Goal: Find specific page/section: Find specific page/section

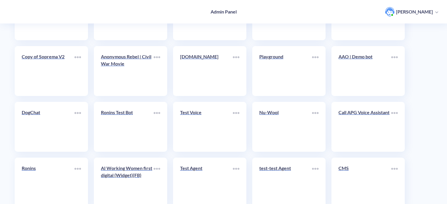
scroll to position [203, 0]
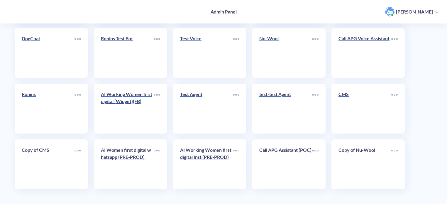
click at [280, 47] on link "Nu-Wool" at bounding box center [286, 53] width 53 height 36
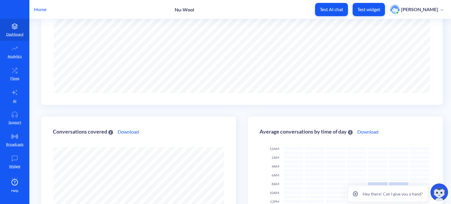
scroll to position [176, 0]
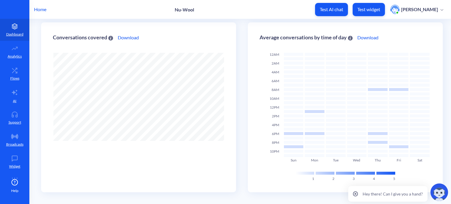
click at [23, 186] on div "Help" at bounding box center [14, 186] width 29 height 15
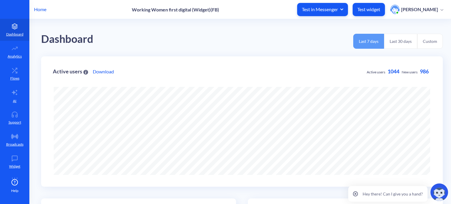
scroll to position [204, 451]
click at [404, 36] on button "Last 30 days" at bounding box center [400, 41] width 33 height 15
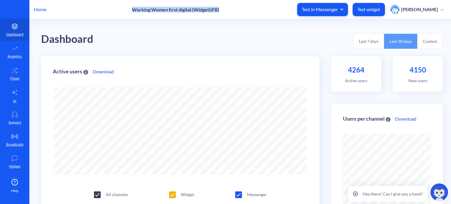
drag, startPoint x: 134, startPoint y: 9, endPoint x: 228, endPoint y: 7, distance: 94.0
click at [234, 5] on div "Home Working Women first digital (Widget)(FB) Test in Messenger Test widget Iva…" at bounding box center [225, 9] width 451 height 19
click at [211, 7] on p "Working Women first digital (Widget)(FB)" at bounding box center [175, 10] width 87 height 6
click at [36, 8] on p "Home" at bounding box center [40, 9] width 12 height 7
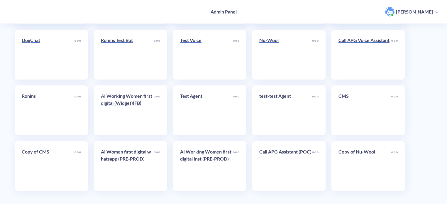
scroll to position [203, 0]
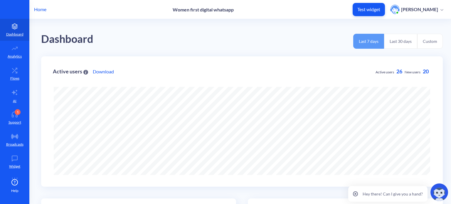
scroll to position [204, 451]
click at [400, 40] on button "Last 30 days" at bounding box center [400, 41] width 33 height 15
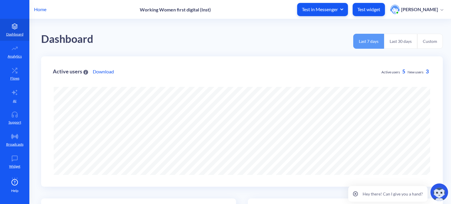
scroll to position [204, 451]
click at [400, 38] on button "Last 30 days" at bounding box center [400, 41] width 33 height 15
